Goal: Task Accomplishment & Management: Use online tool/utility

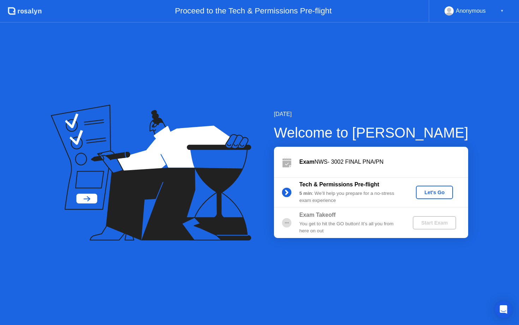
click at [442, 191] on div "Let's Go" at bounding box center [434, 192] width 31 height 6
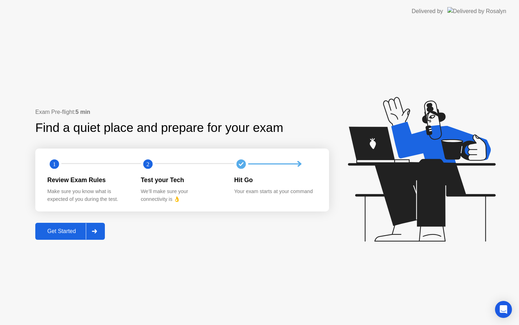
click at [100, 227] on div at bounding box center [94, 231] width 17 height 16
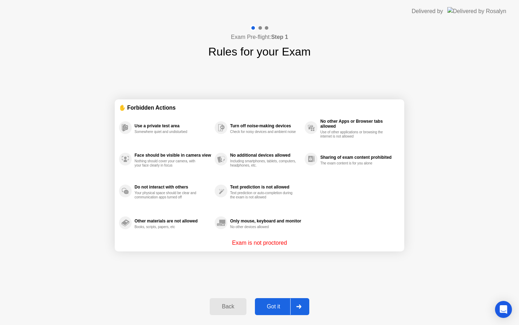
click at [276, 309] on div "Got it" at bounding box center [273, 306] width 33 height 6
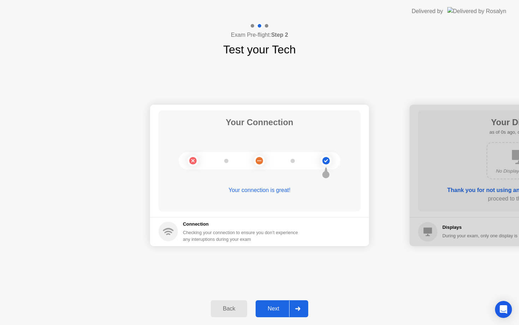
click at [304, 308] on div at bounding box center [297, 308] width 17 height 16
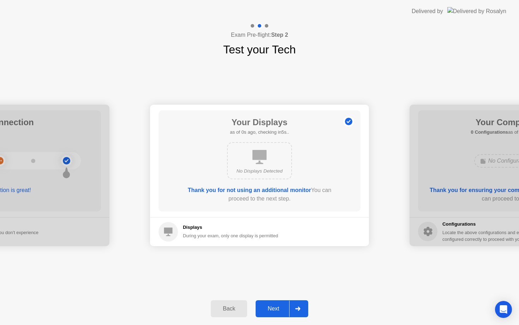
click at [304, 308] on div at bounding box center [297, 308] width 17 height 16
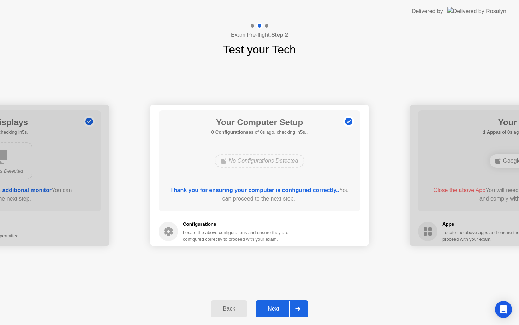
click at [304, 308] on div at bounding box center [297, 308] width 17 height 16
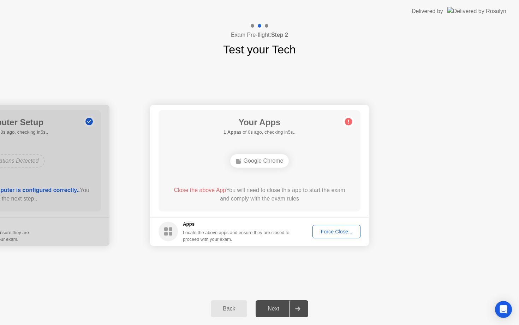
click at [304, 308] on div at bounding box center [297, 308] width 17 height 16
click at [333, 232] on div "Force Close..." at bounding box center [336, 232] width 43 height 6
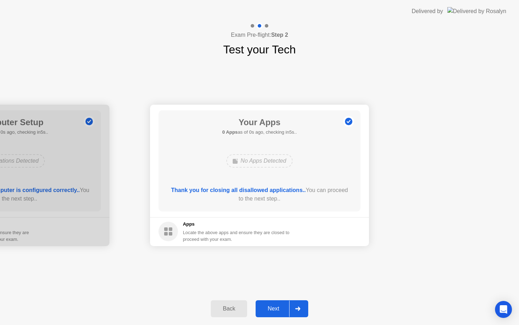
click at [299, 310] on icon at bounding box center [297, 308] width 5 height 4
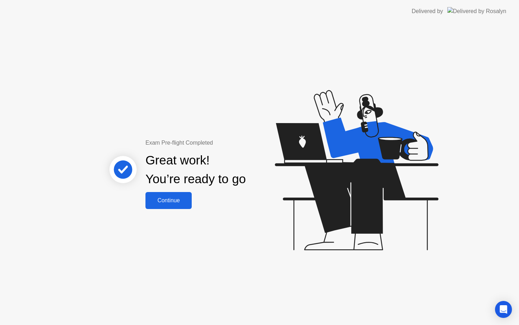
click at [165, 203] on div "Continue" at bounding box center [169, 200] width 42 height 6
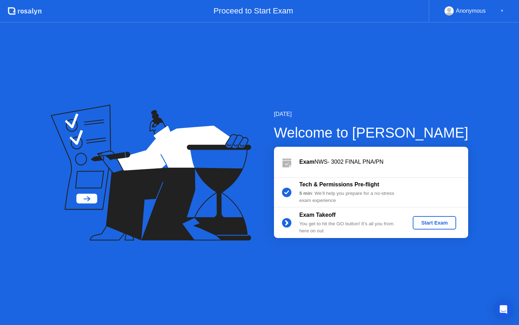
click at [436, 225] on div "Start Exam" at bounding box center [435, 223] width 38 height 6
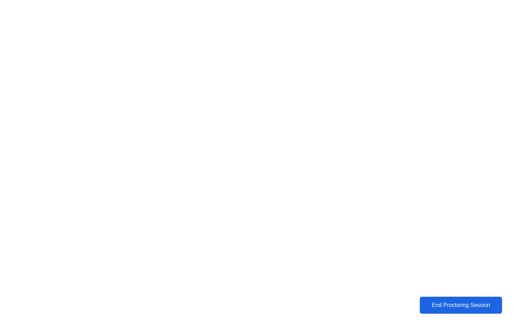
click at [481, 311] on button "End Proctoring Session" at bounding box center [461, 304] width 83 height 17
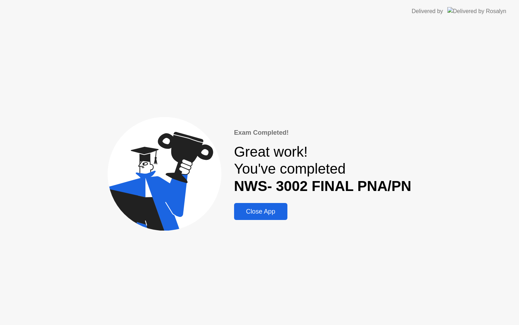
click at [273, 211] on div "Close App" at bounding box center [260, 211] width 49 height 7
